Goal: Information Seeking & Learning: Find specific fact

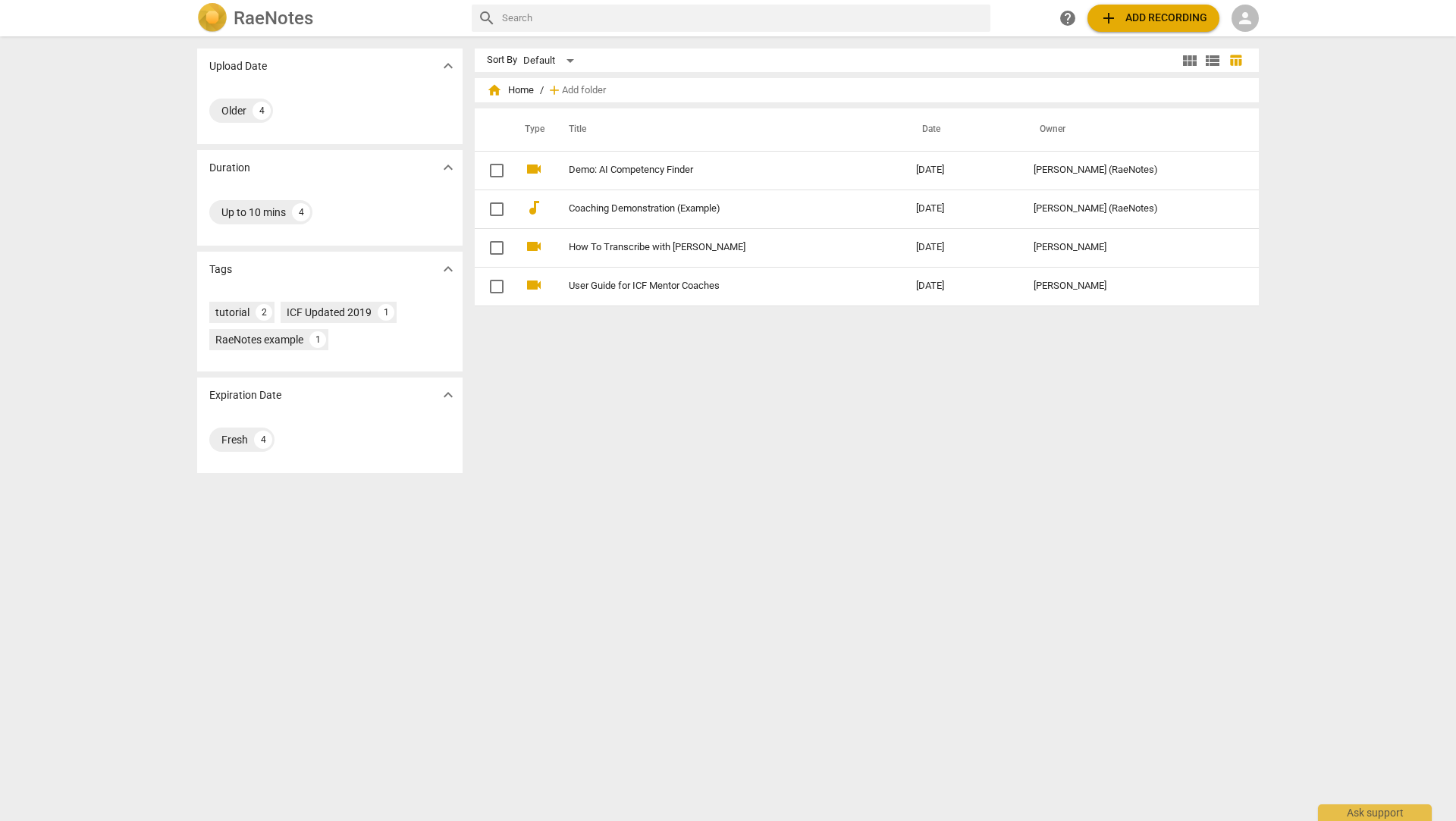
click at [1243, 20] on span "person" at bounding box center [1244, 18] width 18 height 18
click at [1254, 43] on li "Login" at bounding box center [1258, 36] width 55 height 36
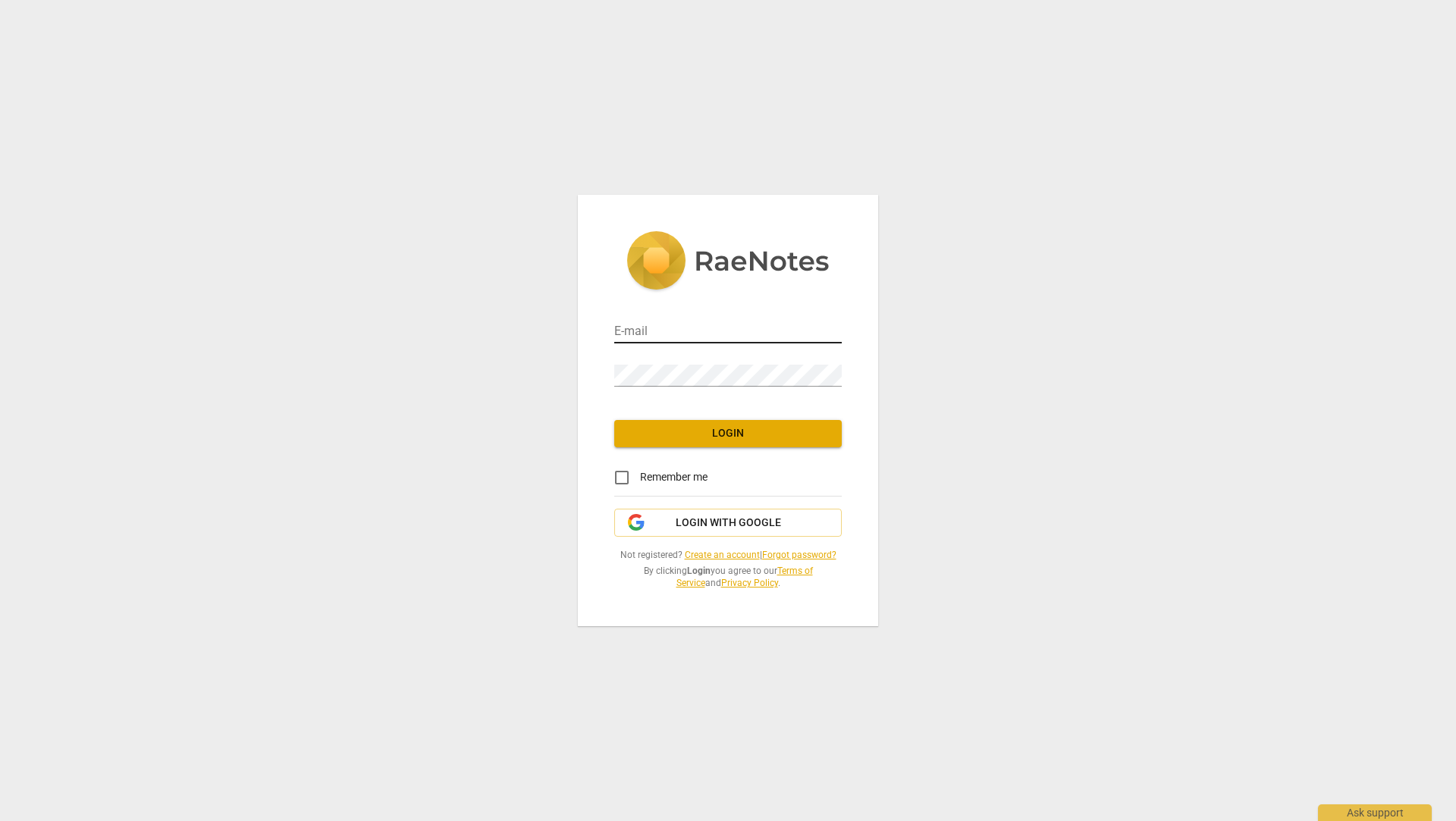
click at [780, 338] on input "email" at bounding box center [728, 332] width 228 height 22
type input "[EMAIL_ADDRESS][DOMAIN_NAME]"
click at [741, 439] on span "Login" at bounding box center [728, 433] width 203 height 15
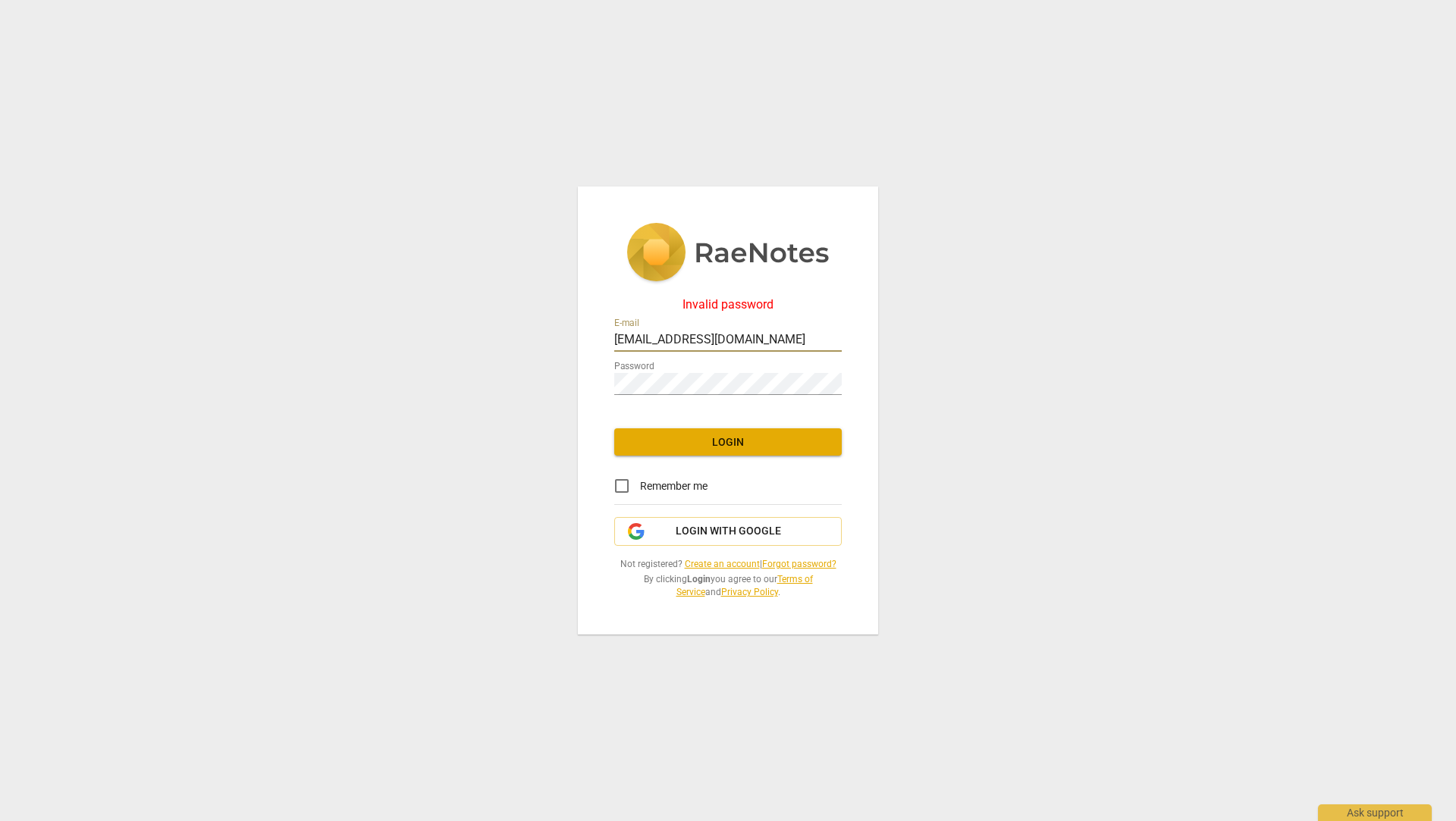
drag, startPoint x: 749, startPoint y: 336, endPoint x: 584, endPoint y: 348, distance: 165.4
click at [587, 344] on div "Invalid password E-mail linkeemma@me.com Password Login Remember me Login with …" at bounding box center [728, 410] width 300 height 448
click at [510, 377] on div "Invalid password E-mail Password Login Remember me Login with Google Not regist…" at bounding box center [728, 410] width 1456 height 821
click at [637, 339] on input "email" at bounding box center [728, 340] width 228 height 22
click at [748, 442] on span "Login" at bounding box center [728, 442] width 203 height 15
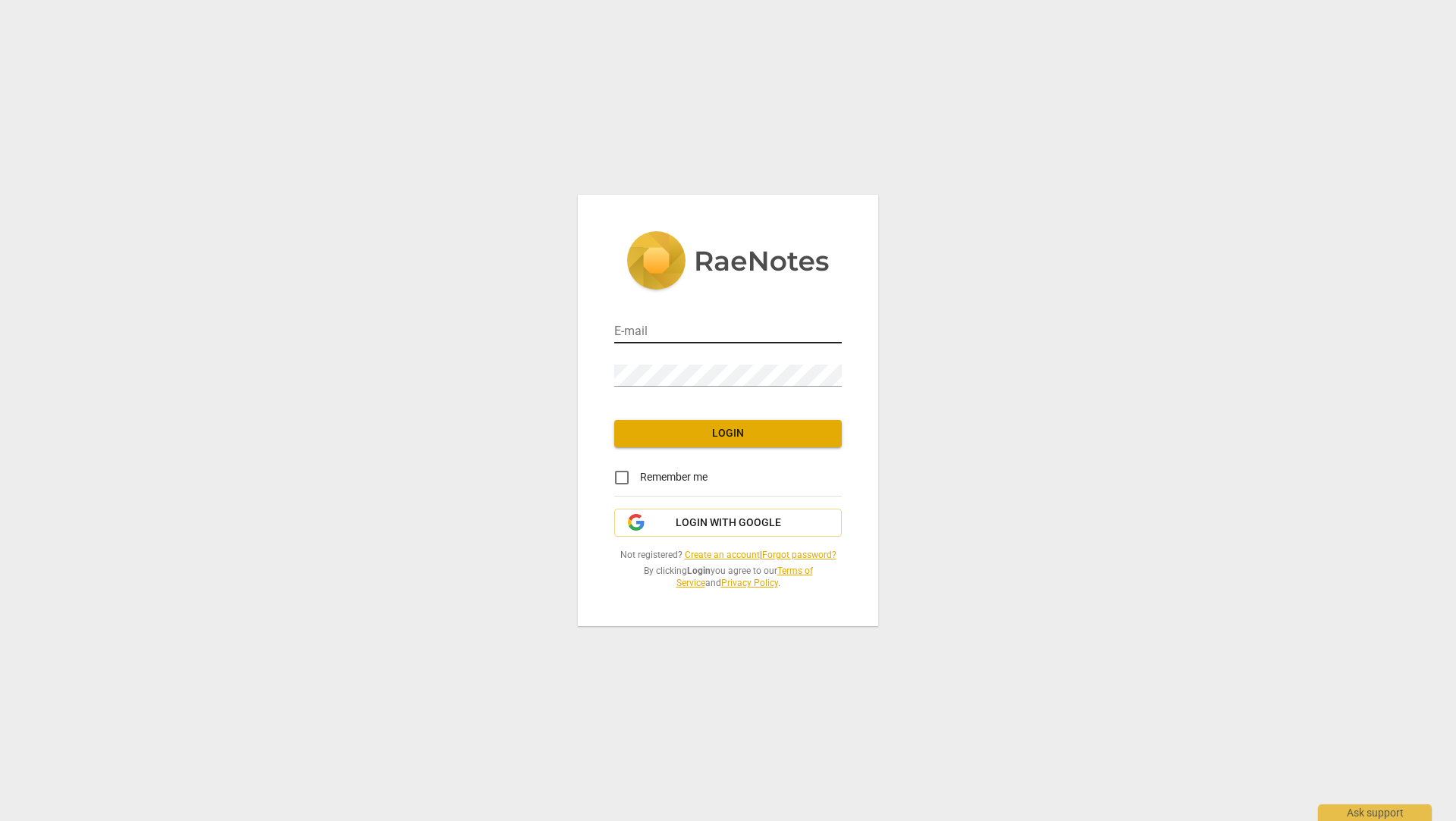
click at [665, 324] on input "email" at bounding box center [728, 332] width 228 height 22
type input "[EMAIL_ADDRESS][DOMAIN_NAME]"
click at [742, 438] on span "Login" at bounding box center [728, 433] width 203 height 15
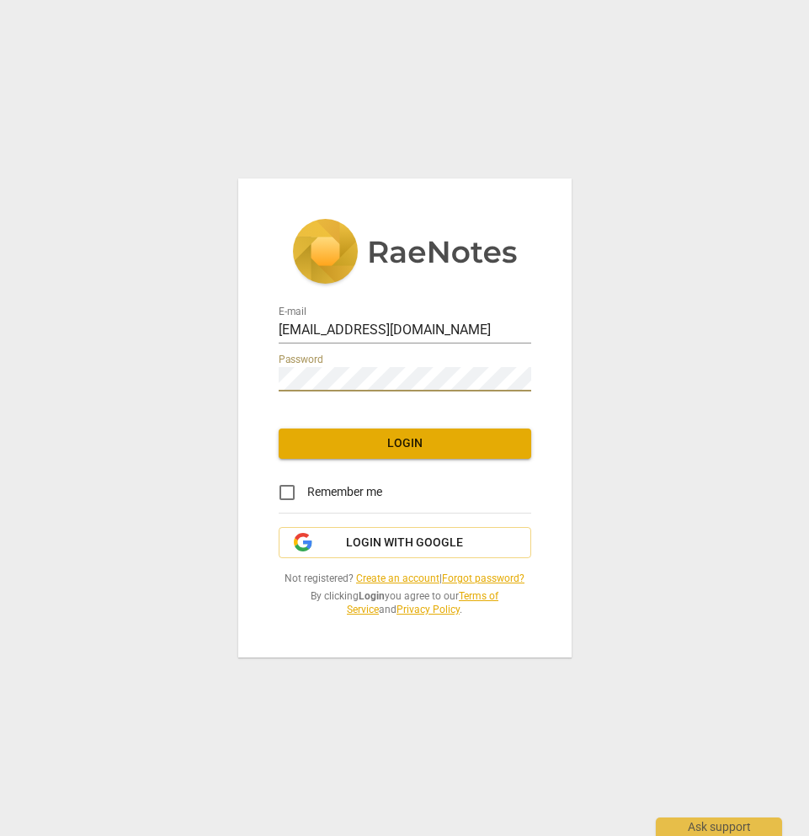
click at [486, 577] on link "Forgot password?" at bounding box center [483, 579] width 83 height 12
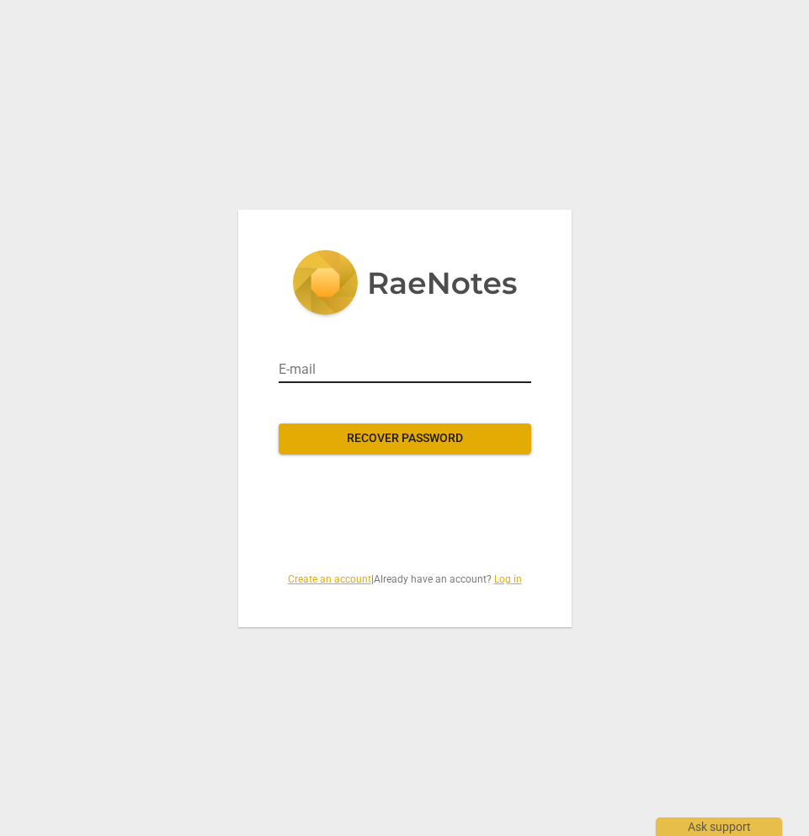
click at [327, 368] on input "email" at bounding box center [405, 369] width 253 height 27
click at [361, 362] on input "email" at bounding box center [405, 369] width 253 height 27
type input "[EMAIL_ADDRESS][DOMAIN_NAME]"
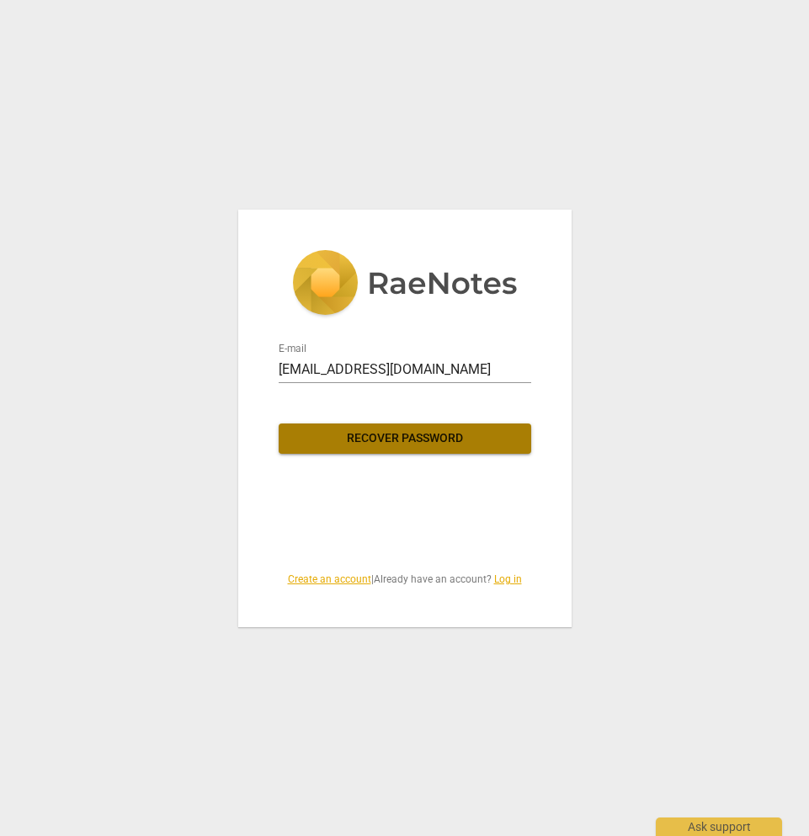
click at [419, 436] on span "Recover password" at bounding box center [405, 438] width 226 height 17
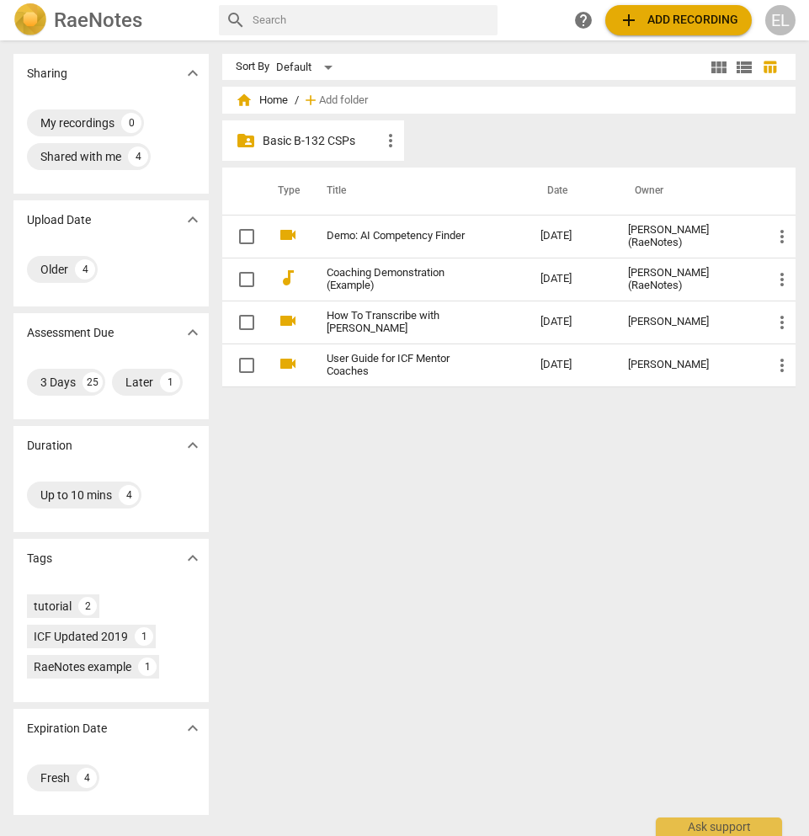
click at [301, 140] on p "Basic B-132 CSPs" at bounding box center [322, 141] width 118 height 18
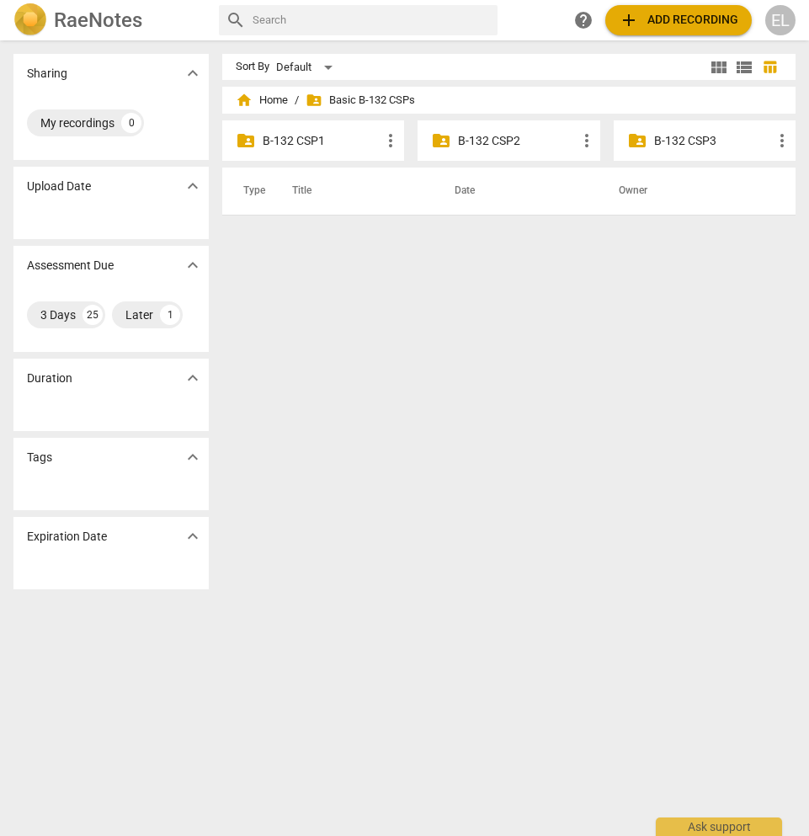
click at [483, 144] on p "B-132 CSP2" at bounding box center [517, 141] width 118 height 18
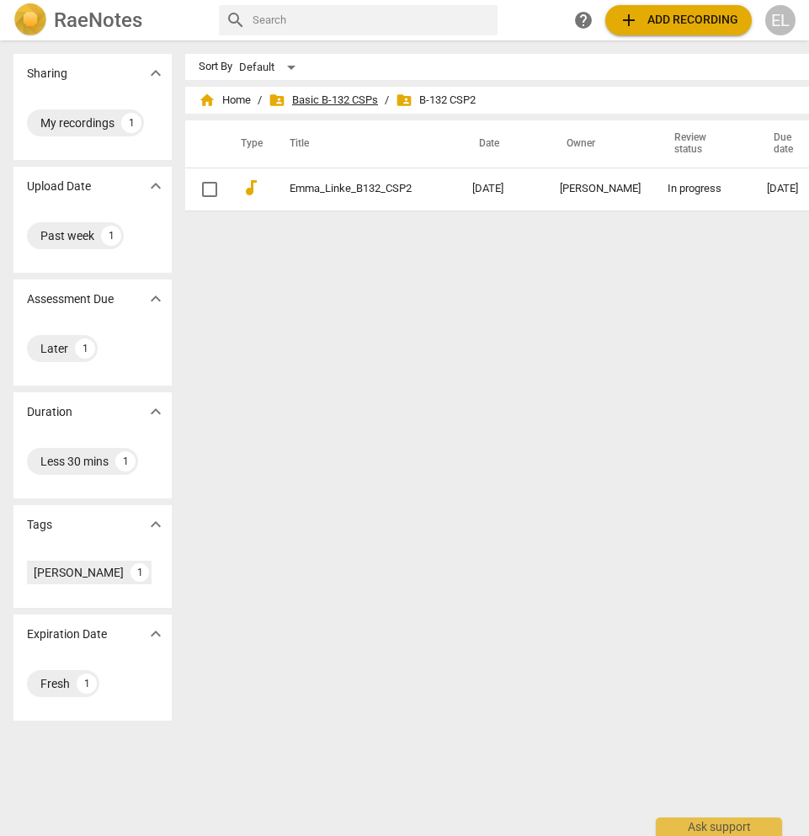
click at [284, 104] on span "folder_shared Basic B-132 CSPs" at bounding box center [323, 100] width 109 height 17
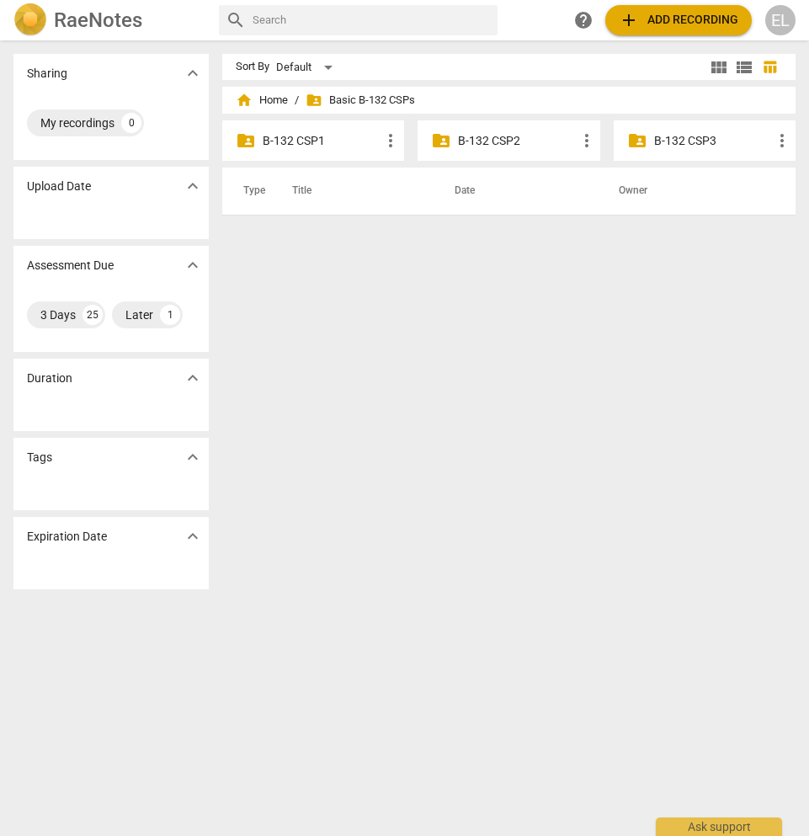
click at [305, 139] on p "B-132 CSP1" at bounding box center [322, 141] width 118 height 18
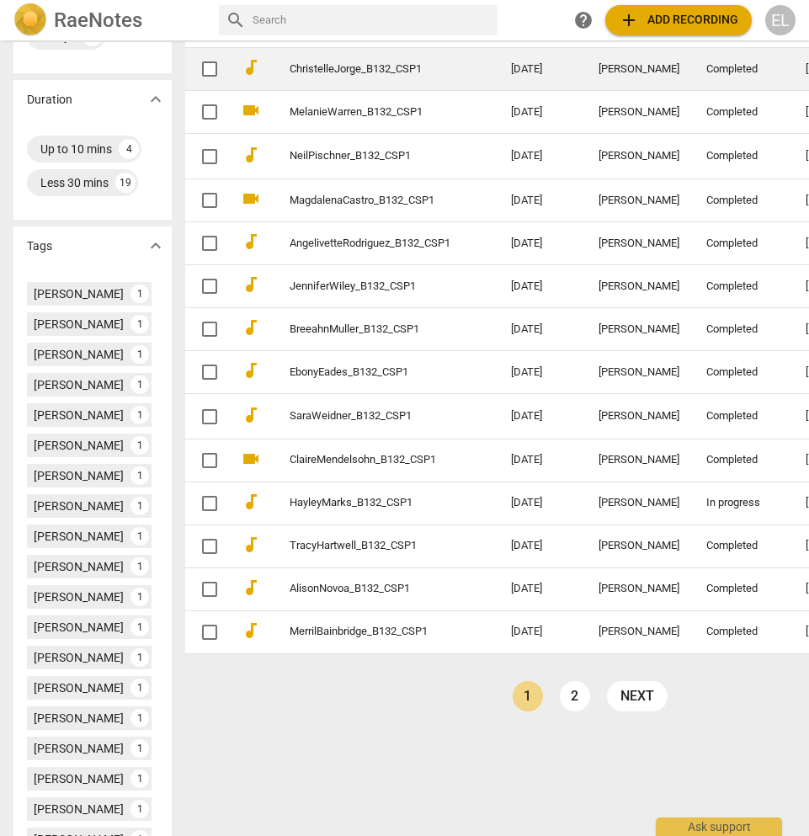
scroll to position [574, 0]
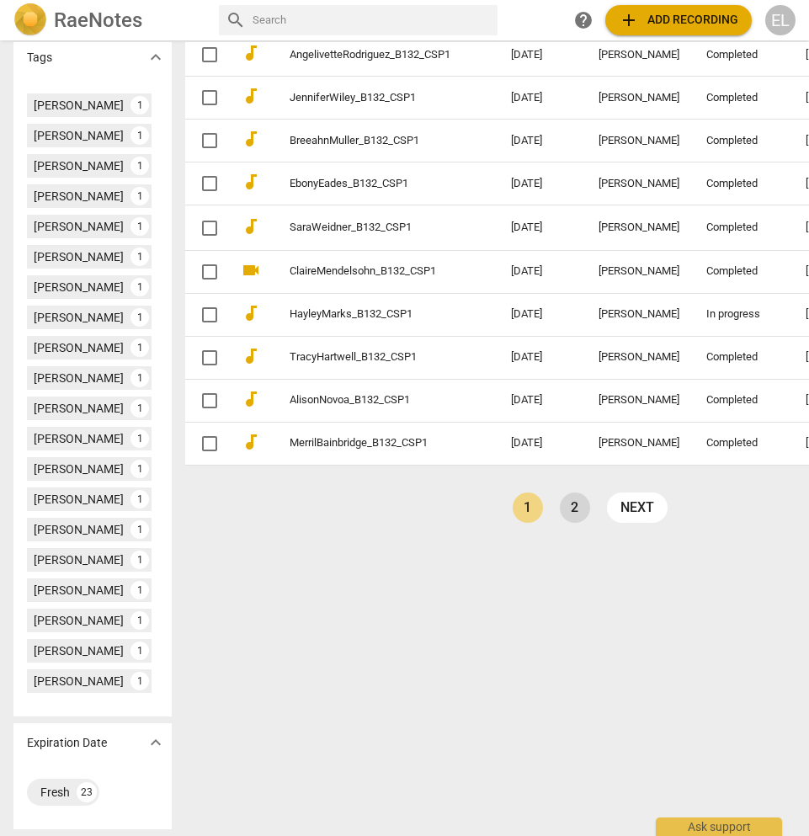
click at [560, 494] on link "2" at bounding box center [575, 508] width 30 height 30
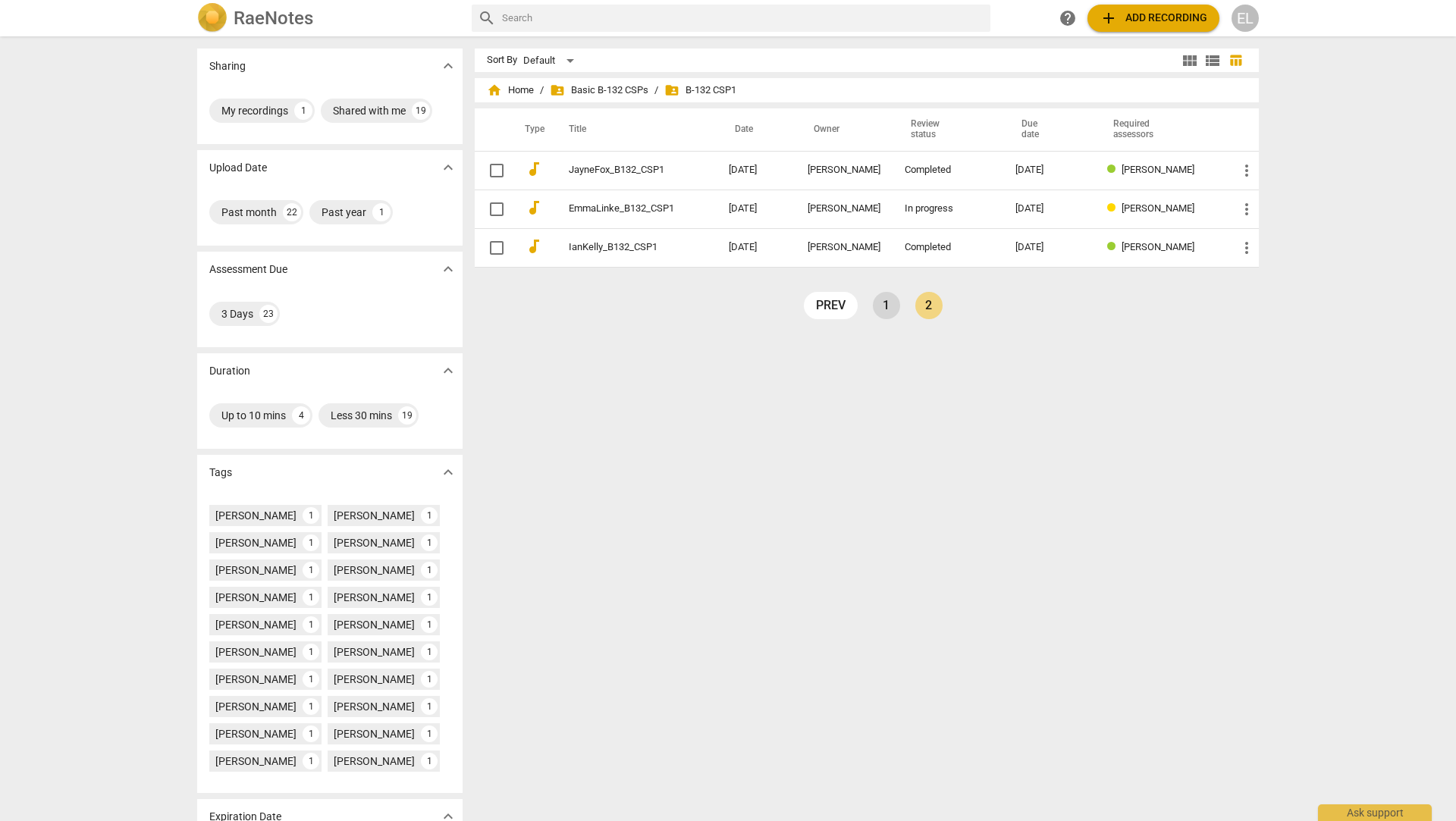
click at [728, 312] on link "1" at bounding box center [886, 305] width 27 height 27
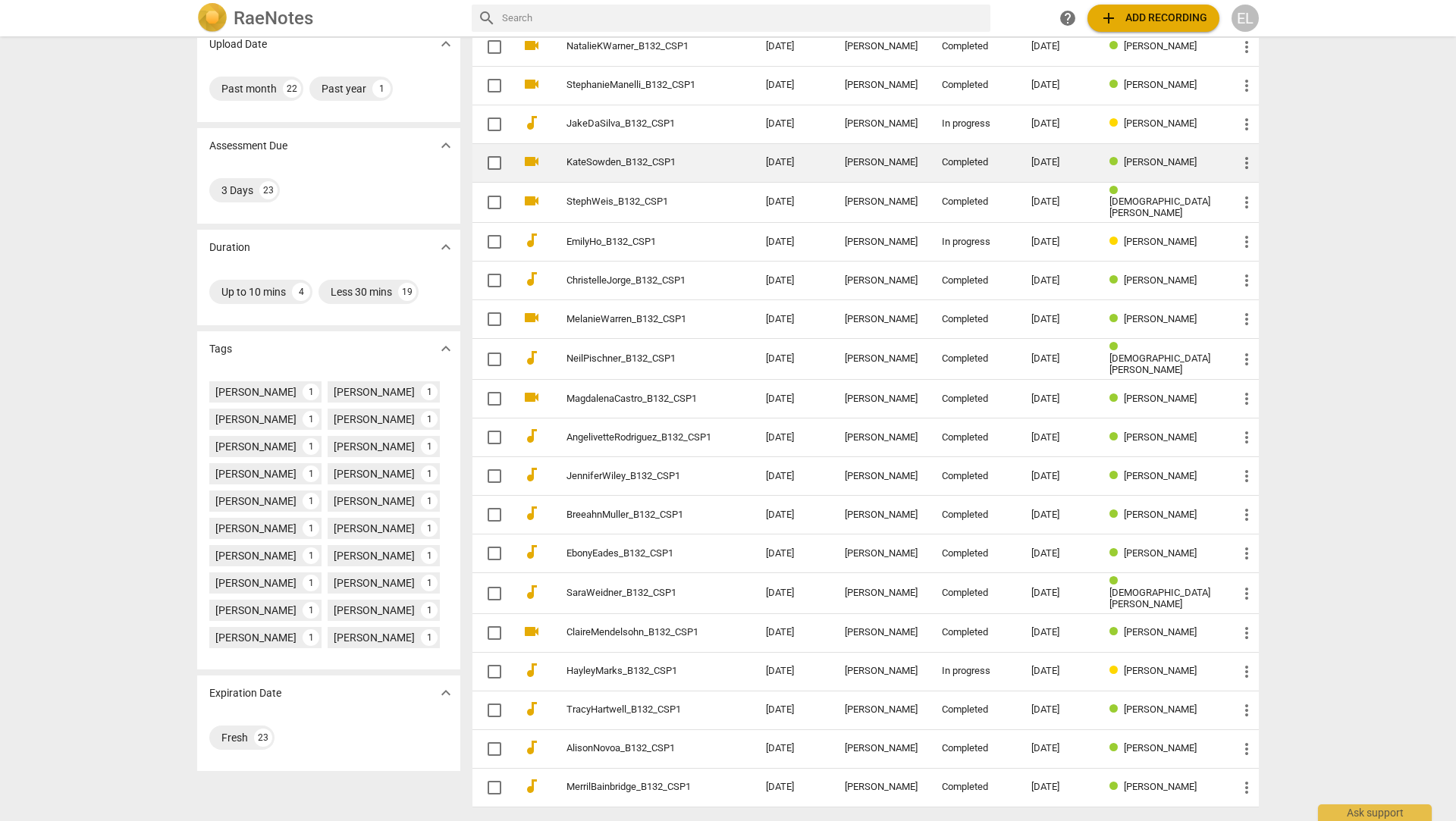
scroll to position [175, 0]
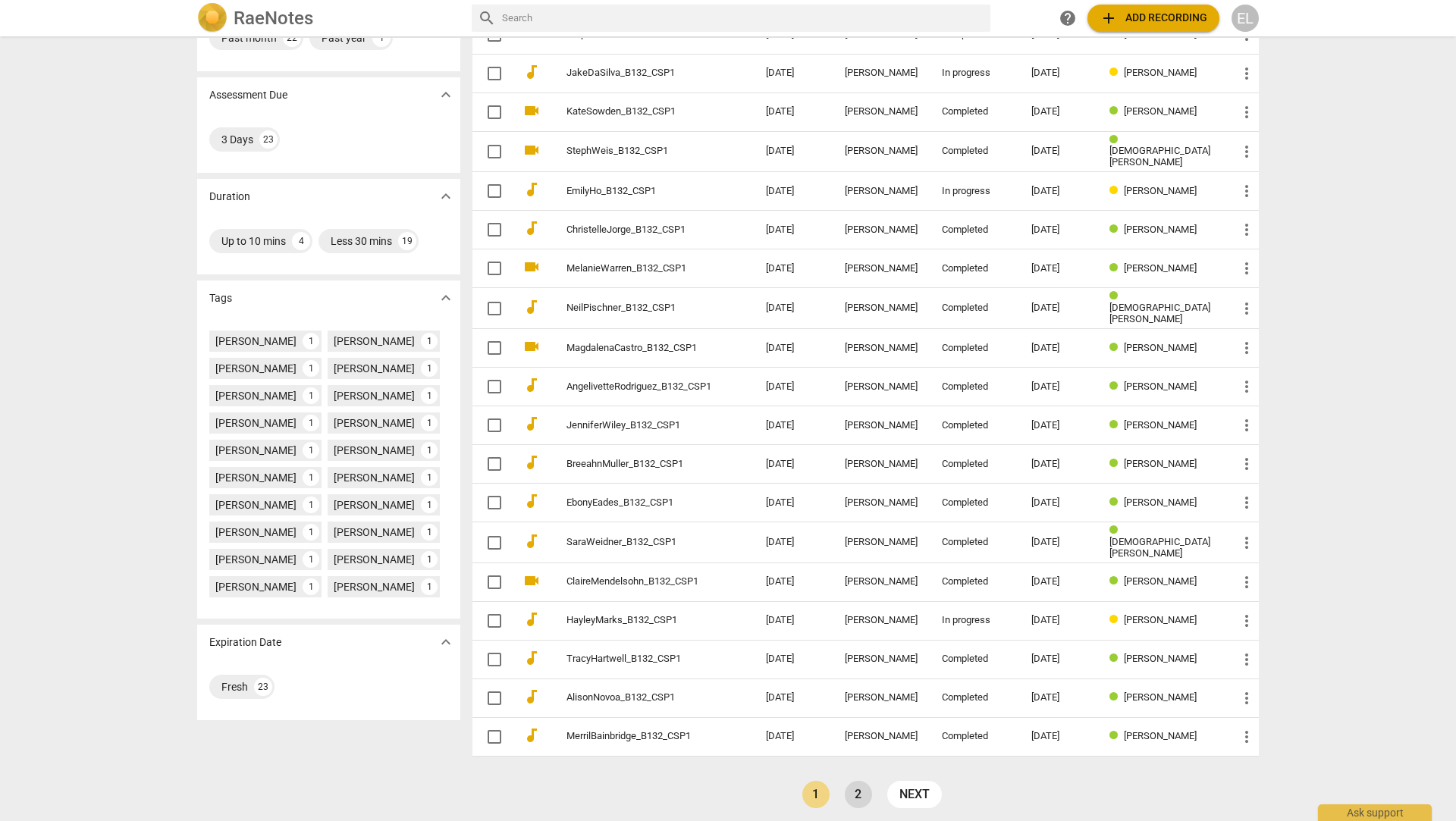
click at [728, 752] on link "2" at bounding box center [858, 794] width 27 height 27
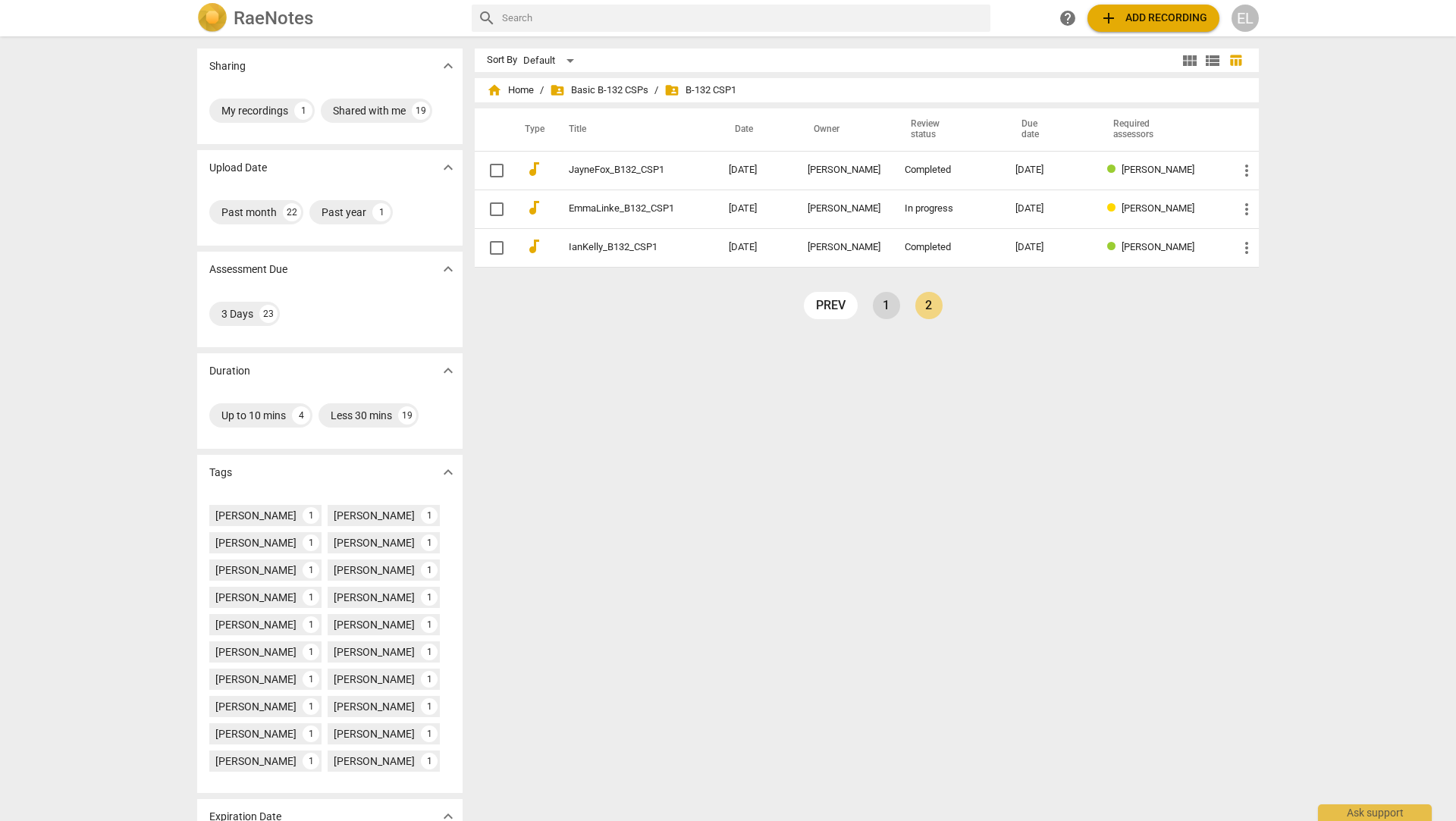
click at [728, 314] on link "1" at bounding box center [886, 305] width 27 height 27
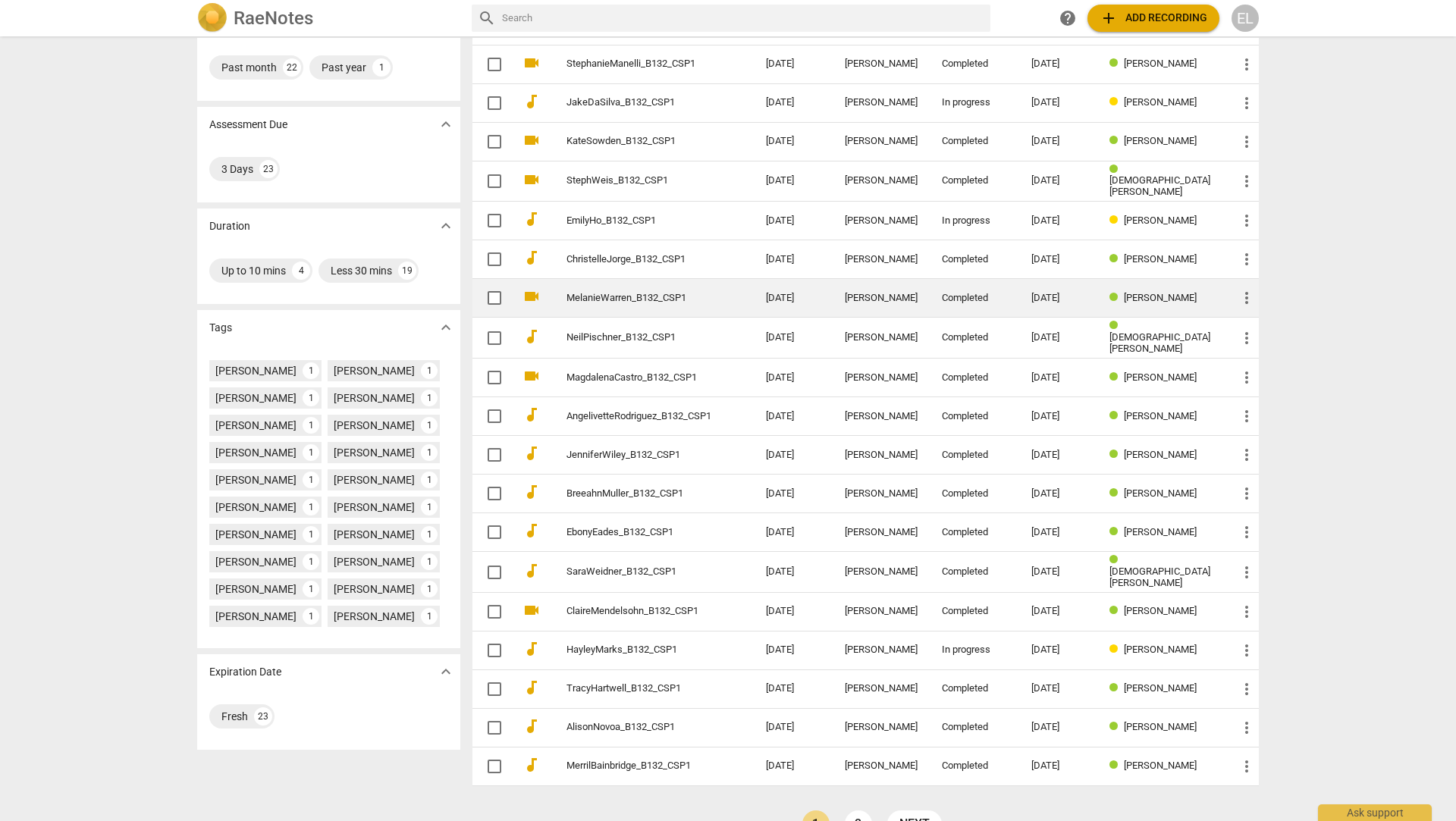
scroll to position [175, 0]
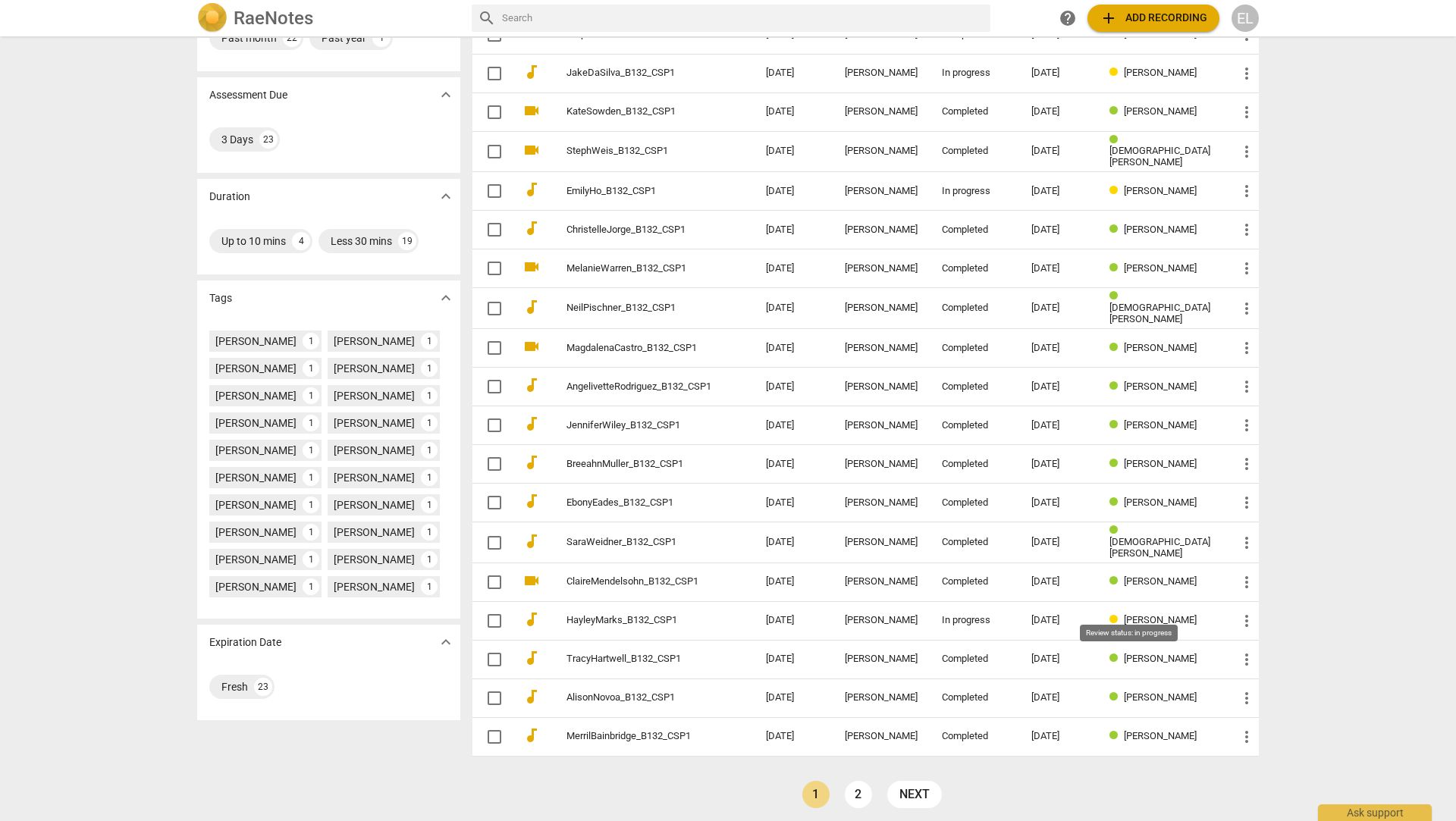
drag, startPoint x: 1188, startPoint y: 624, endPoint x: 1131, endPoint y: 609, distance: 58.9
click at [728, 615] on div "[PERSON_NAME]" at bounding box center [1161, 620] width 104 height 12
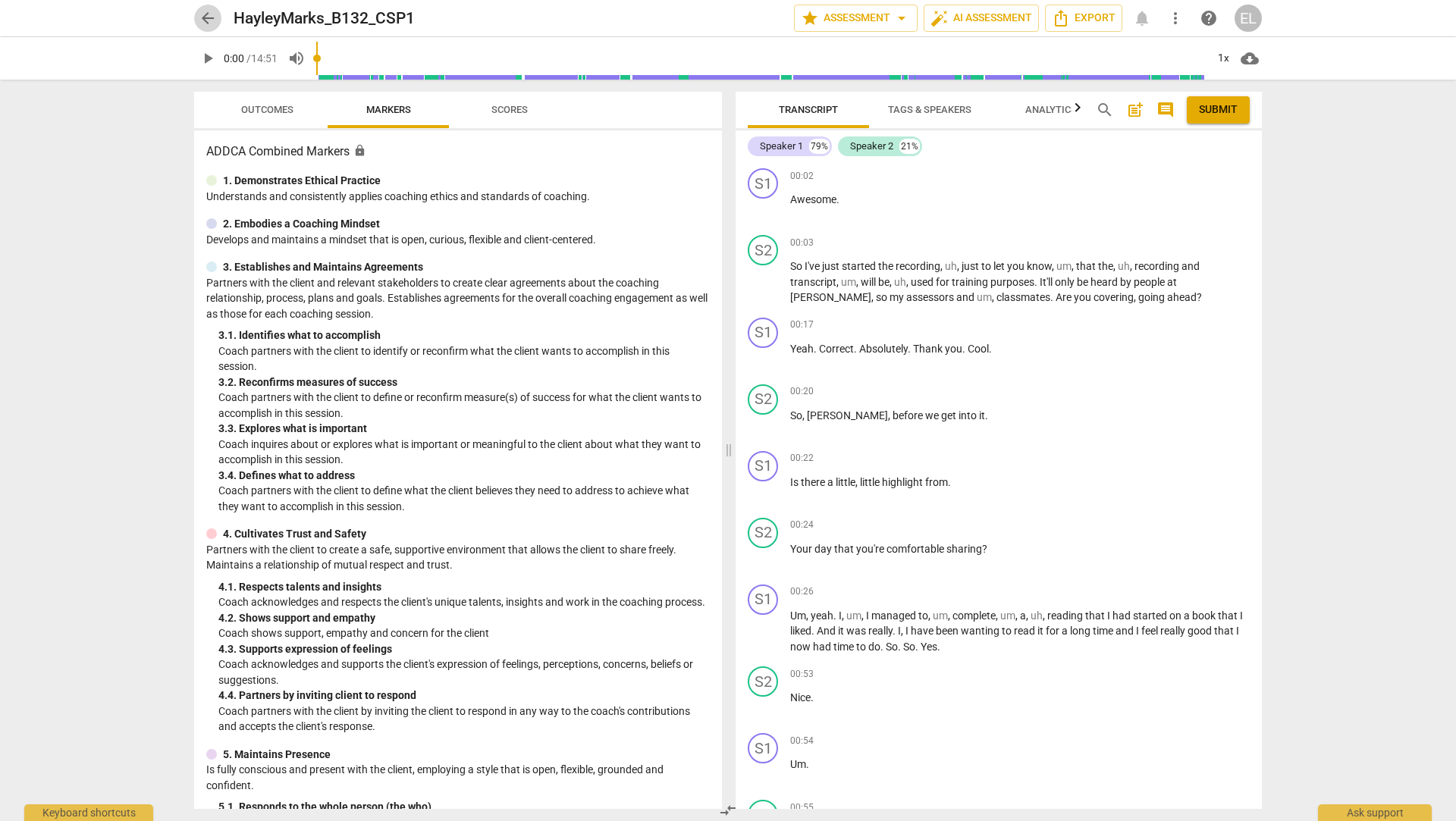
click at [204, 17] on span "arrow_back" at bounding box center [208, 18] width 18 height 18
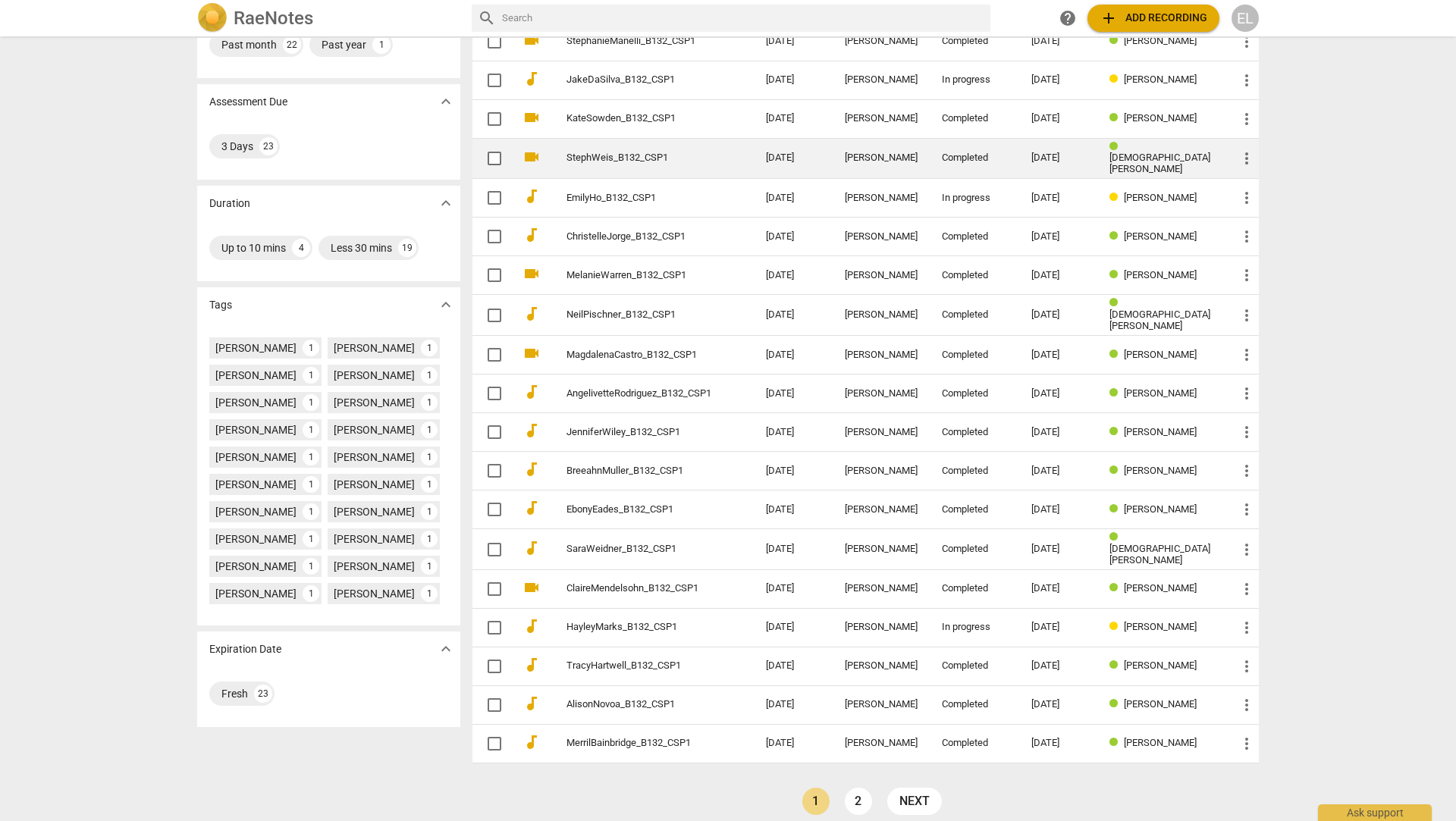
scroll to position [175, 0]
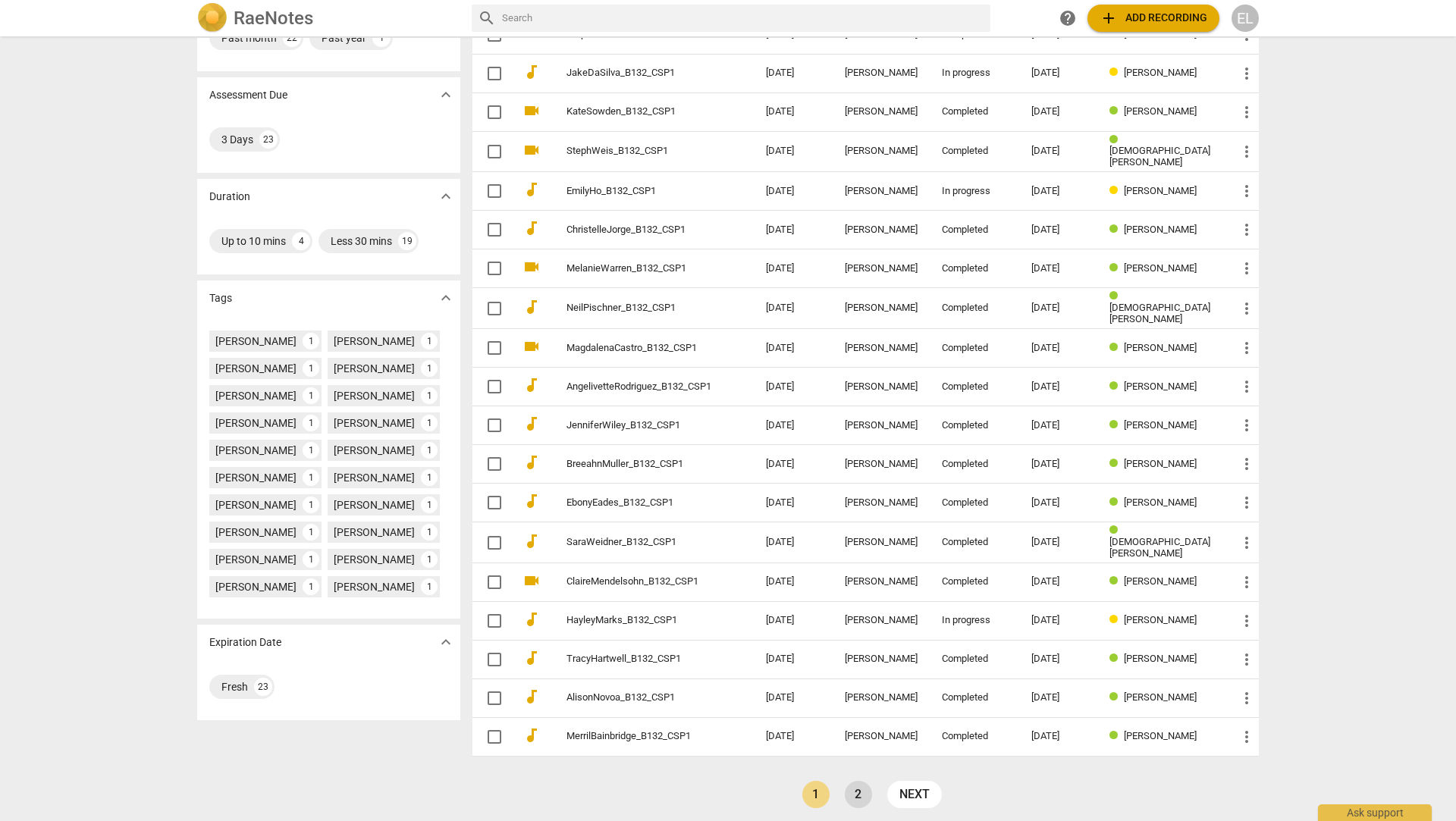
click at [728, 752] on link "2" at bounding box center [858, 794] width 27 height 27
